Goal: Task Accomplishment & Management: Use online tool/utility

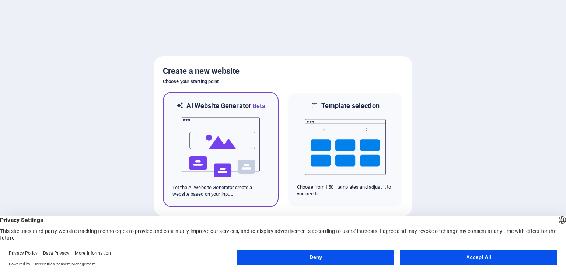
click at [212, 141] on img at bounding box center [220, 148] width 81 height 74
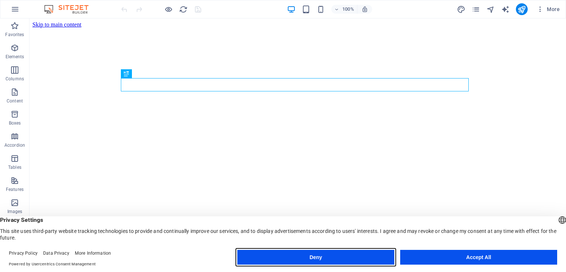
click at [357, 257] on button "Deny" at bounding box center [315, 257] width 157 height 15
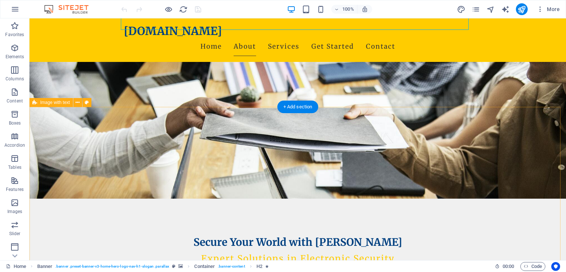
scroll to position [66, 0]
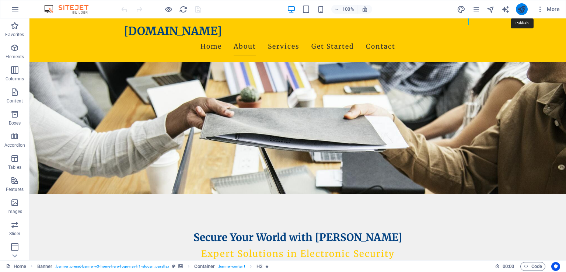
click at [523, 9] on icon "publish" at bounding box center [521, 9] width 8 height 8
